Goal: Task Accomplishment & Management: Use online tool/utility

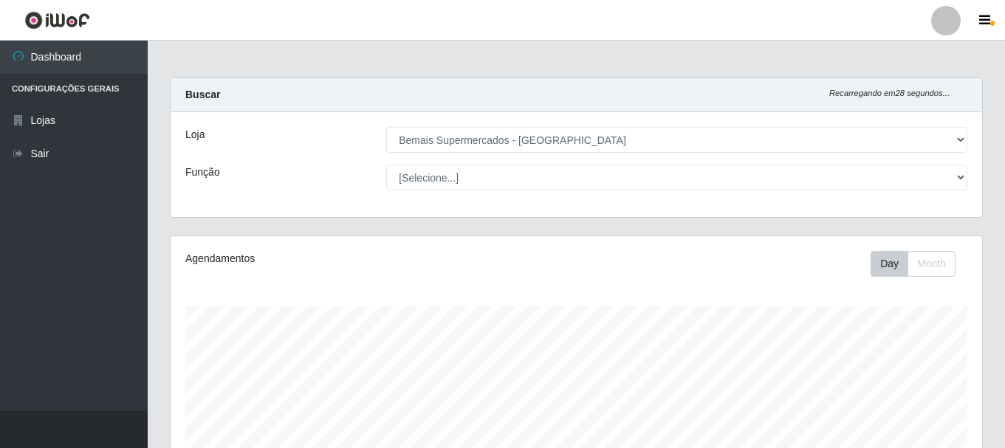
select select "249"
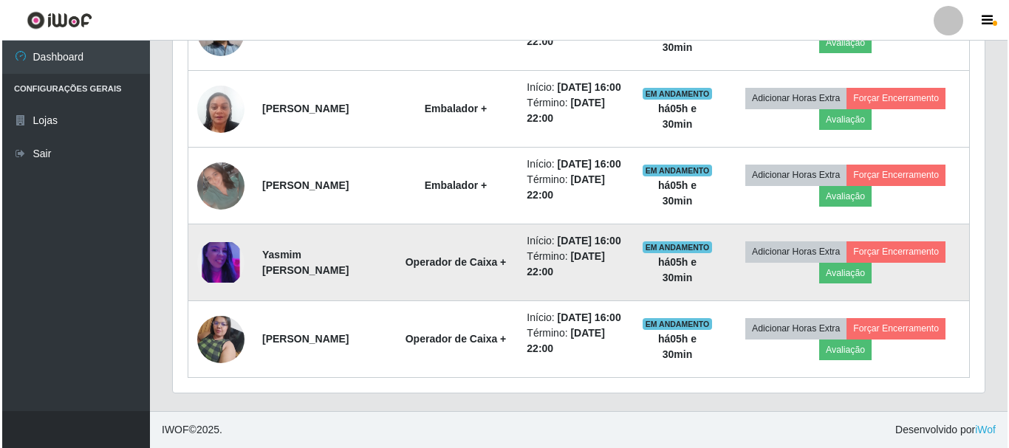
scroll to position [916, 0]
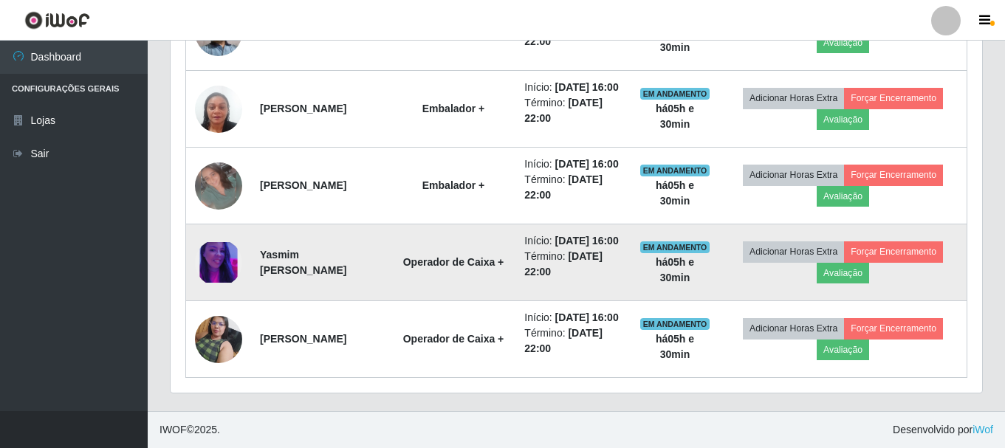
click at [227, 242] on img at bounding box center [218, 262] width 47 height 41
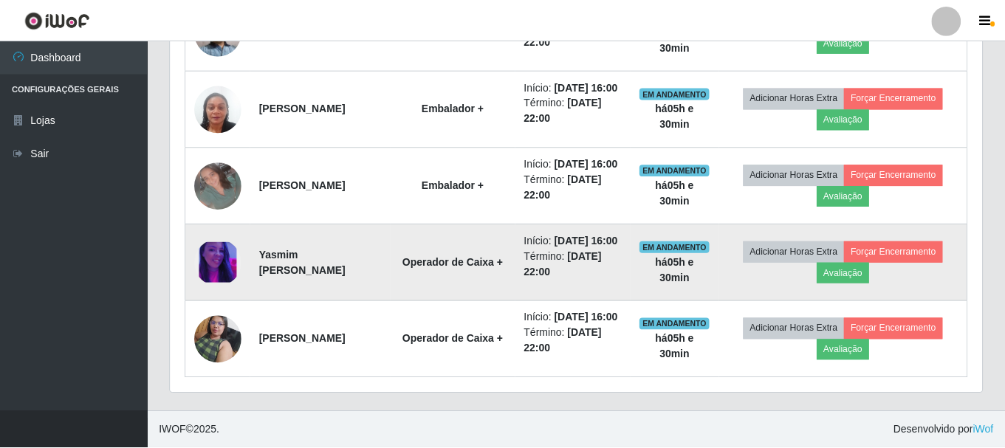
scroll to position [306, 804]
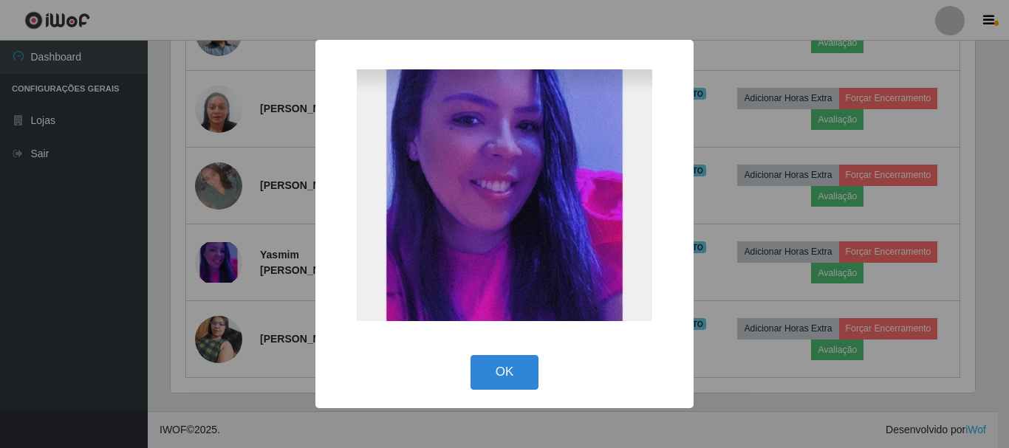
click at [224, 227] on div "× OK Cancel" at bounding box center [504, 224] width 1009 height 448
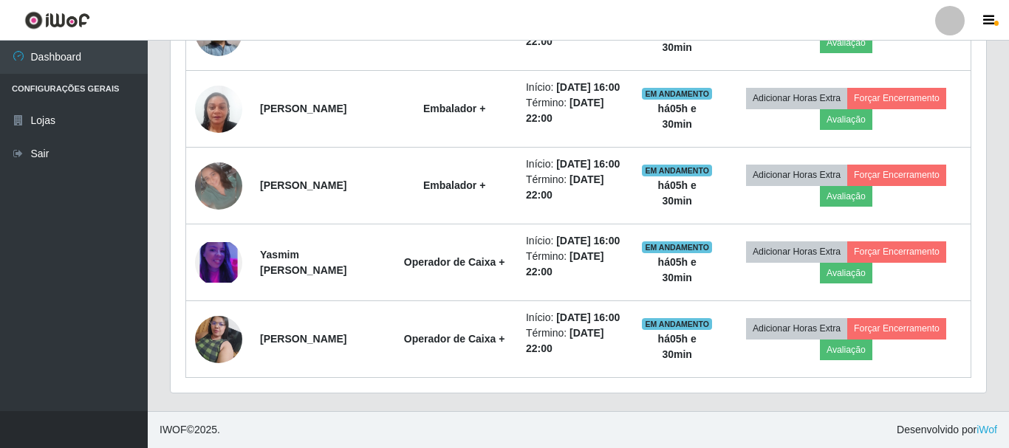
scroll to position [306, 812]
click at [224, 242] on img at bounding box center [218, 262] width 47 height 41
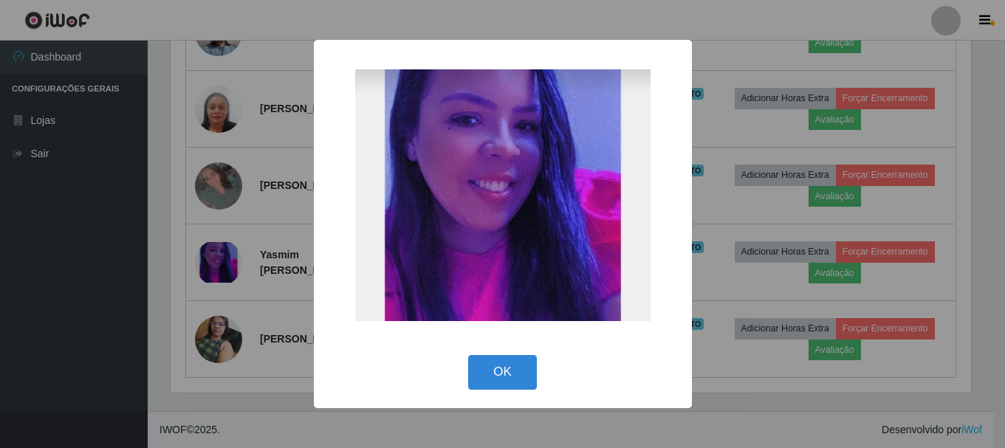
scroll to position [306, 804]
click at [224, 228] on div "× OK Cancel" at bounding box center [504, 224] width 1009 height 448
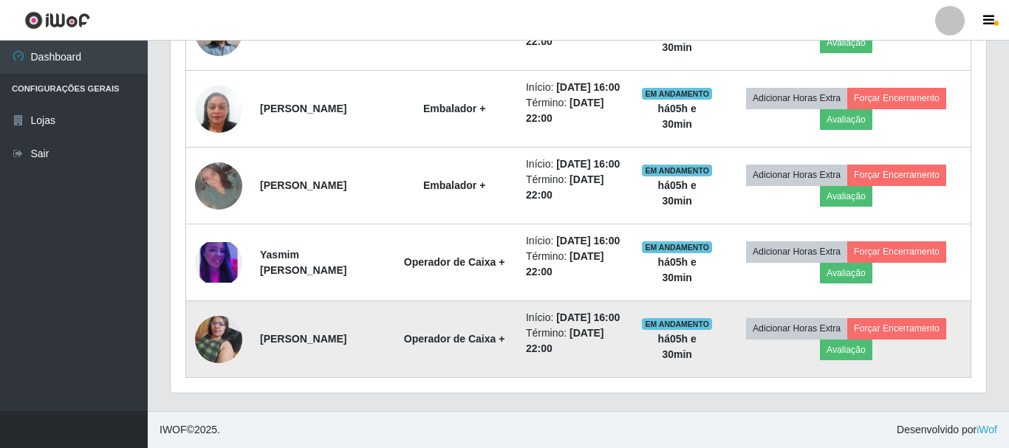
scroll to position [306, 812]
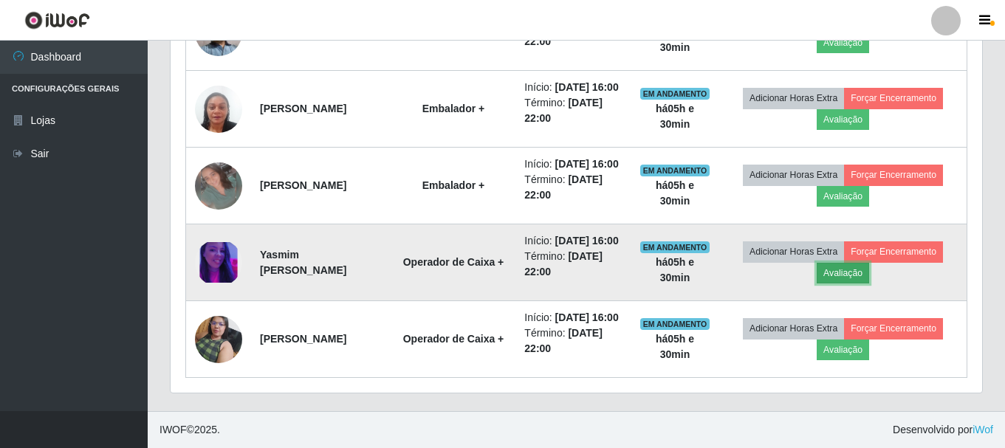
click at [859, 263] on button "Avaliação" at bounding box center [843, 273] width 52 height 21
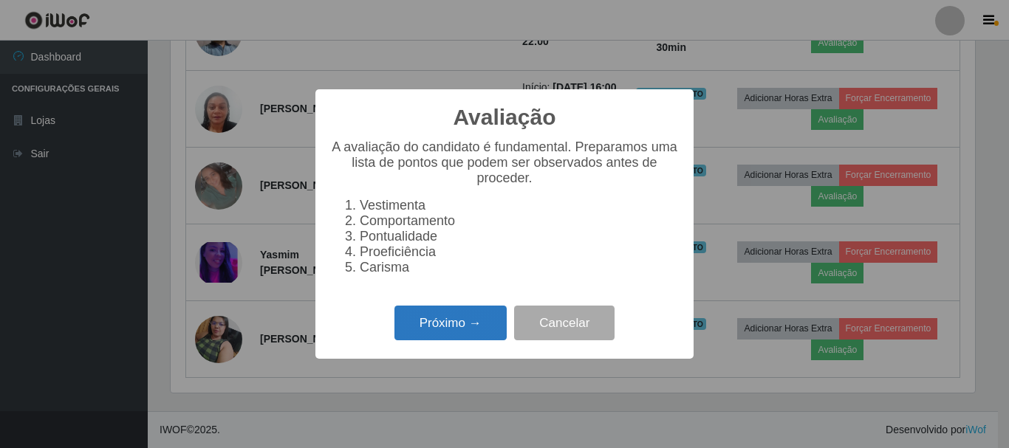
click at [430, 340] on button "Próximo →" at bounding box center [450, 323] width 112 height 35
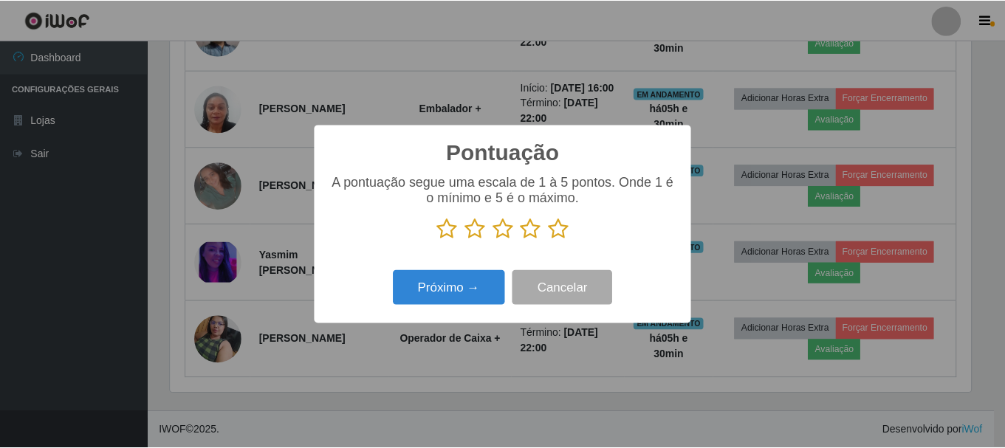
scroll to position [738148, 737650]
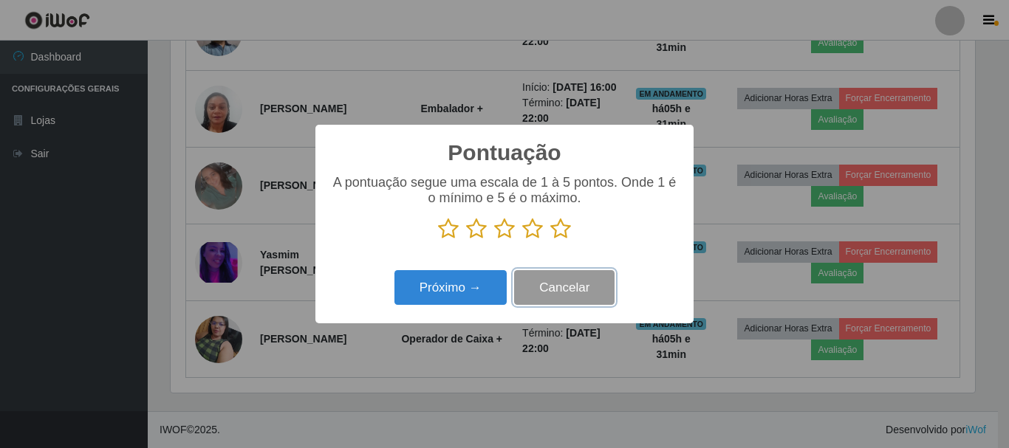
click at [544, 292] on button "Cancelar" at bounding box center [564, 287] width 100 height 35
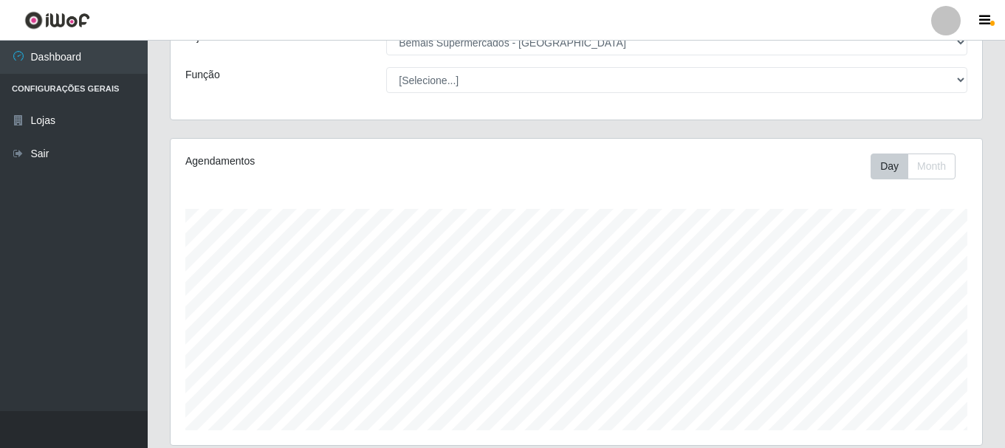
scroll to position [0, 0]
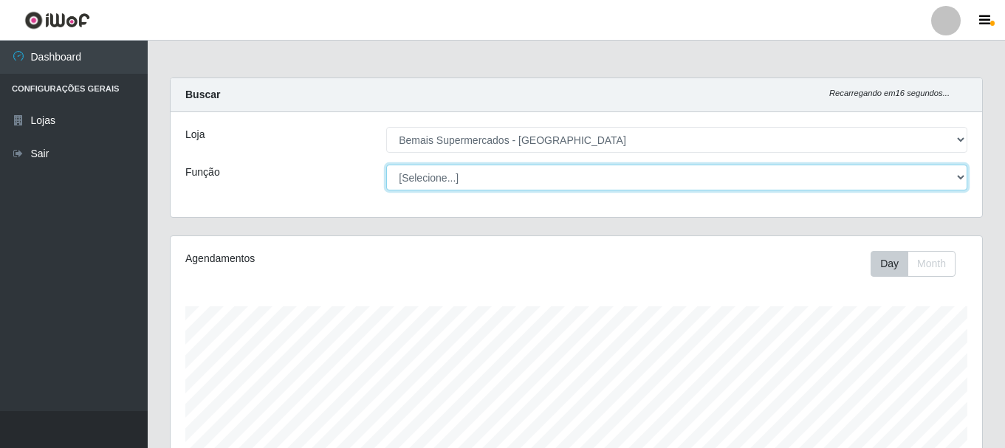
drag, startPoint x: 475, startPoint y: 178, endPoint x: 475, endPoint y: 188, distance: 9.6
click at [475, 178] on select "[Selecione...] ASG ASG + ASG ++ Auxiliar de Depósito Auxiliar de Depósito + Aux…" at bounding box center [676, 178] width 581 height 26
select select "72"
click at [386, 165] on select "[Selecione...] ASG ASG + ASG ++ Auxiliar de Depósito Auxiliar de Depósito + Aux…" at bounding box center [676, 178] width 581 height 26
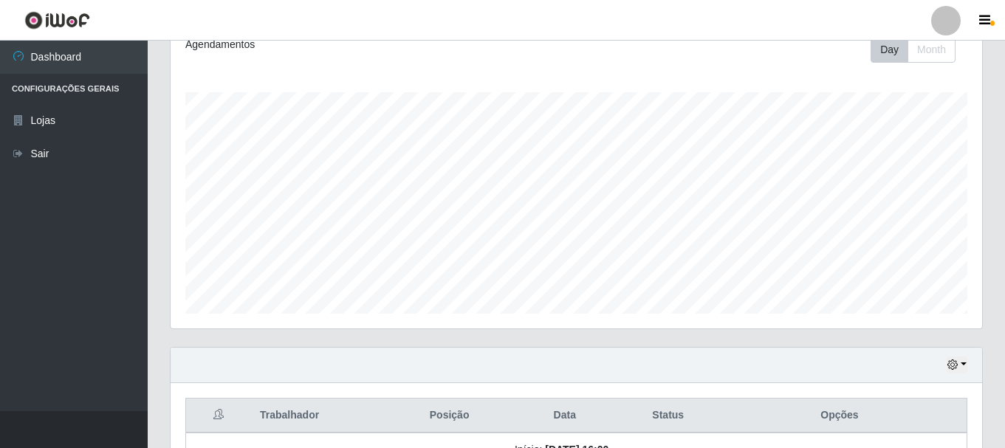
scroll to position [454, 0]
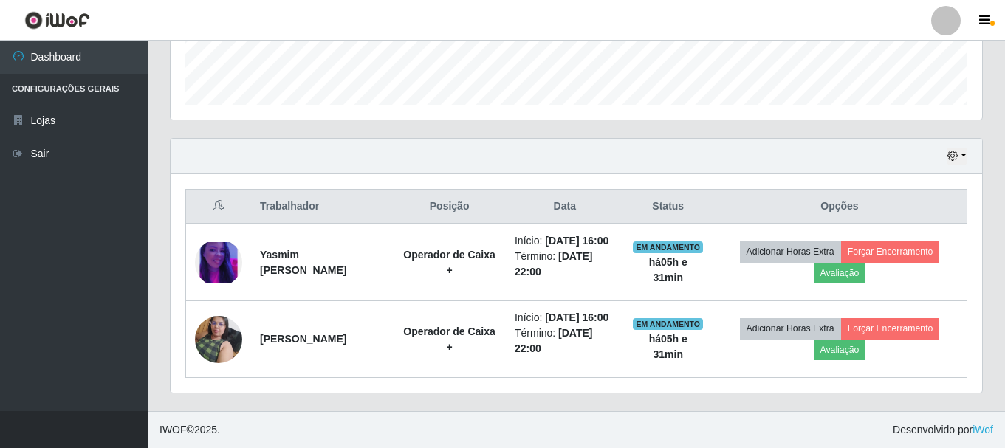
click at [947, 139] on div "Hoje 1 dia 3 dias 1 Semana Não encerrados" at bounding box center [577, 156] width 812 height 35
click at [959, 148] on button "button" at bounding box center [957, 156] width 21 height 17
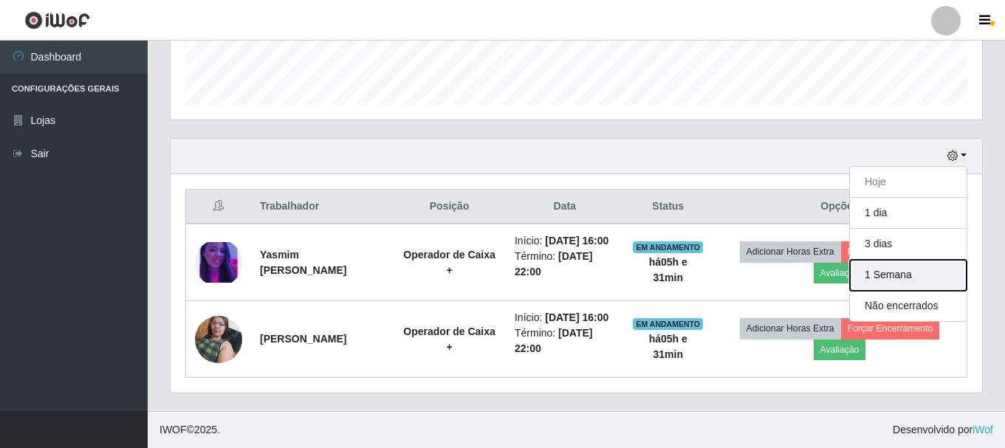
click at [932, 260] on button "1 Semana" at bounding box center [908, 275] width 117 height 31
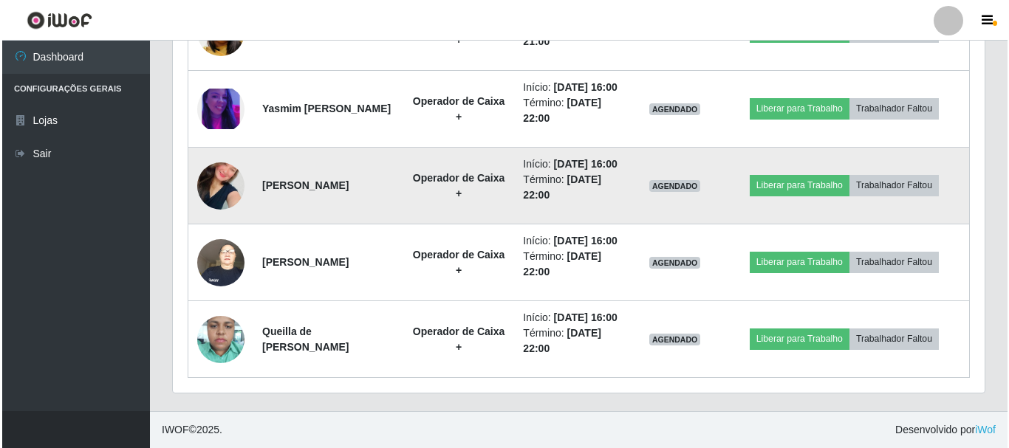
scroll to position [1839, 0]
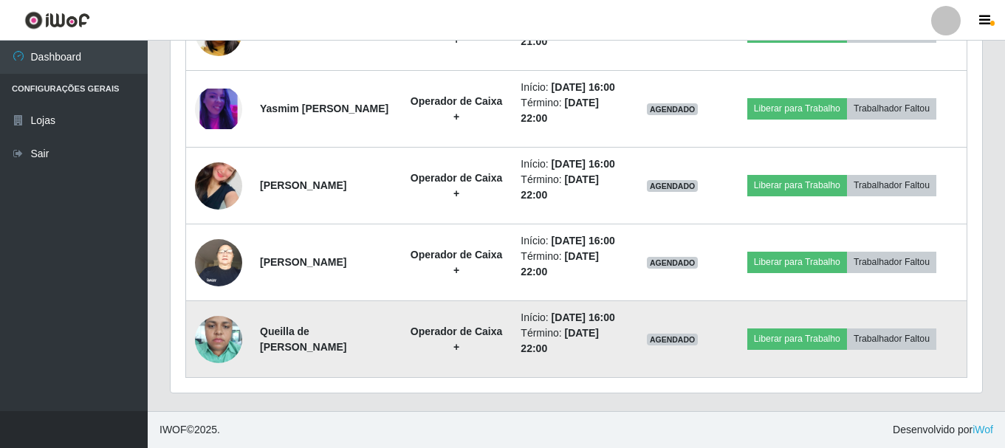
click at [220, 319] on img at bounding box center [218, 339] width 47 height 63
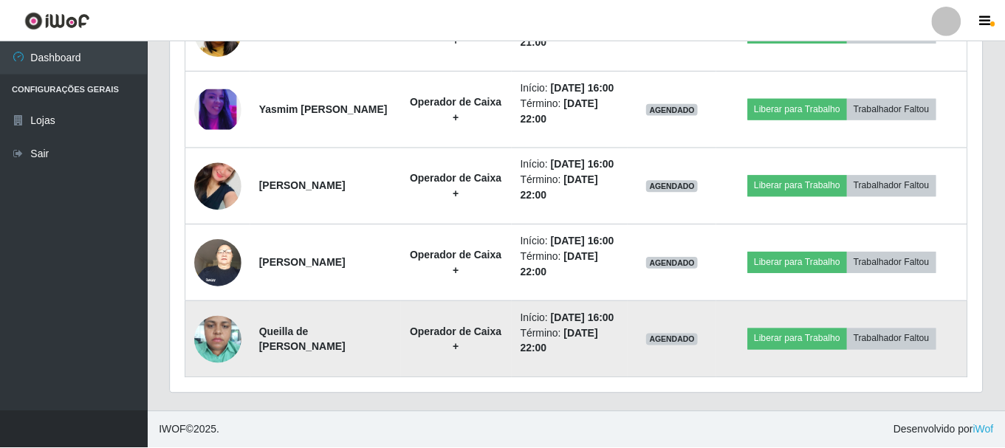
scroll to position [0, 0]
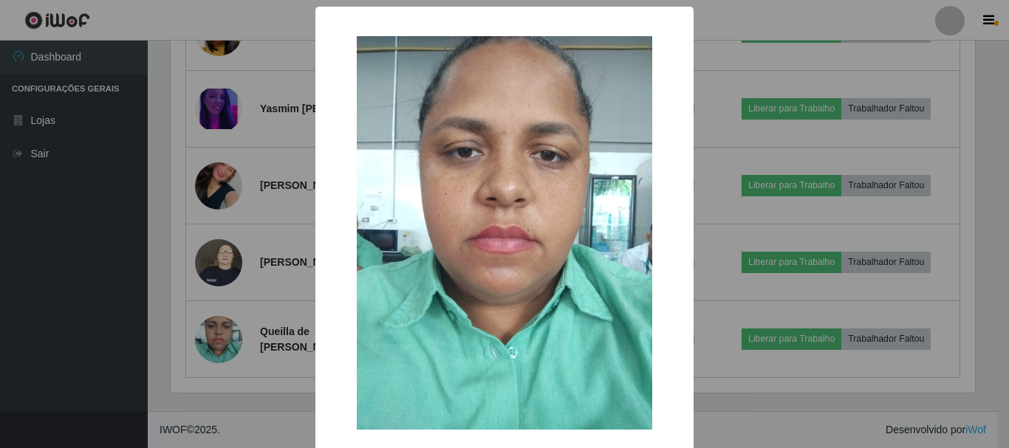
click at [227, 395] on div "× OK Cancel" at bounding box center [504, 224] width 1009 height 448
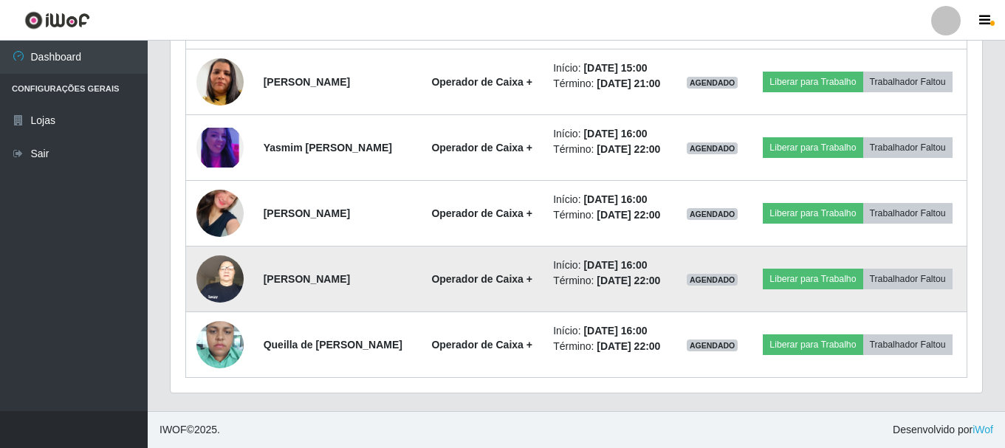
scroll to position [1422, 0]
